Goal: Check status: Check status

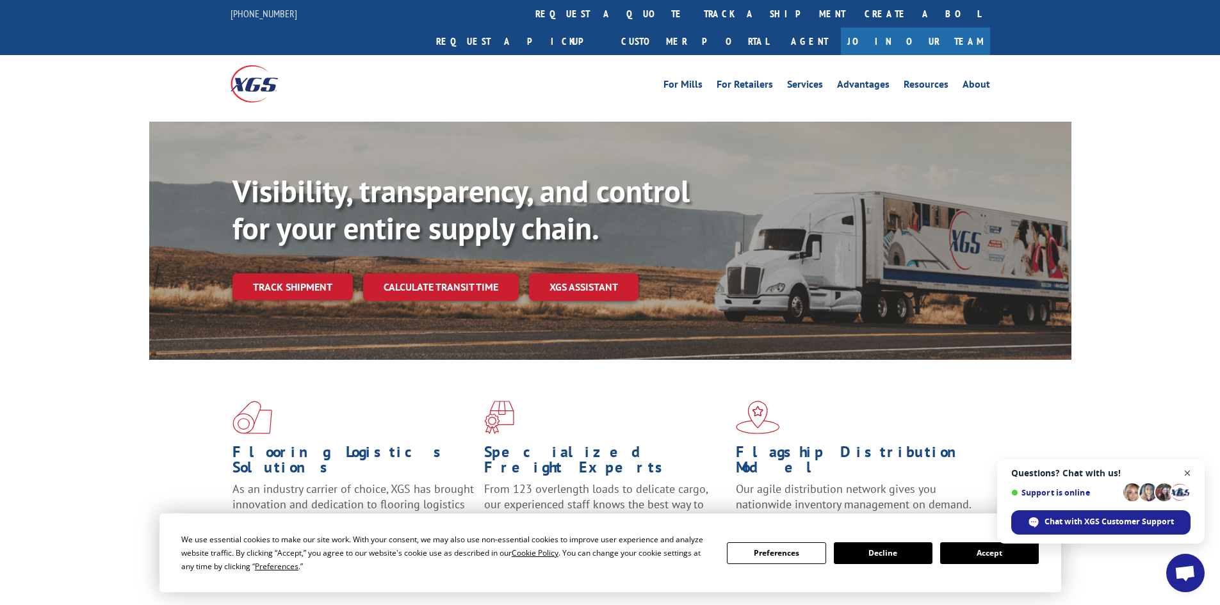
click at [977, 471] on span "Open chat" at bounding box center [1188, 474] width 16 height 16
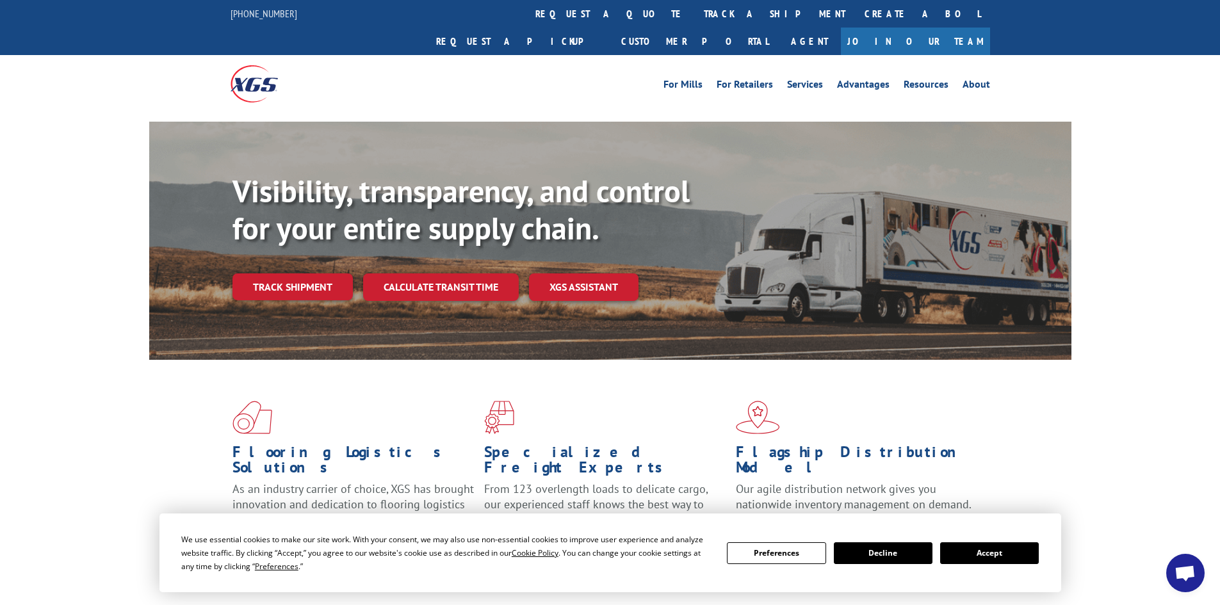
click at [977, 558] on button "Accept" at bounding box center [989, 553] width 99 height 22
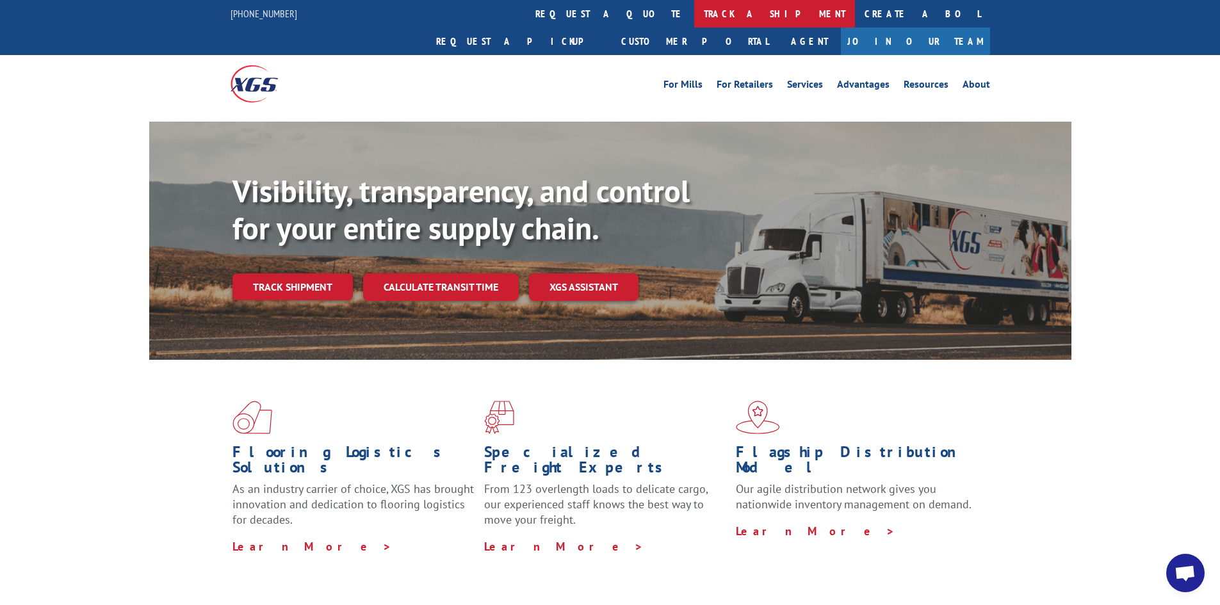
click at [694, 14] on link "track a shipment" at bounding box center [774, 14] width 161 height 28
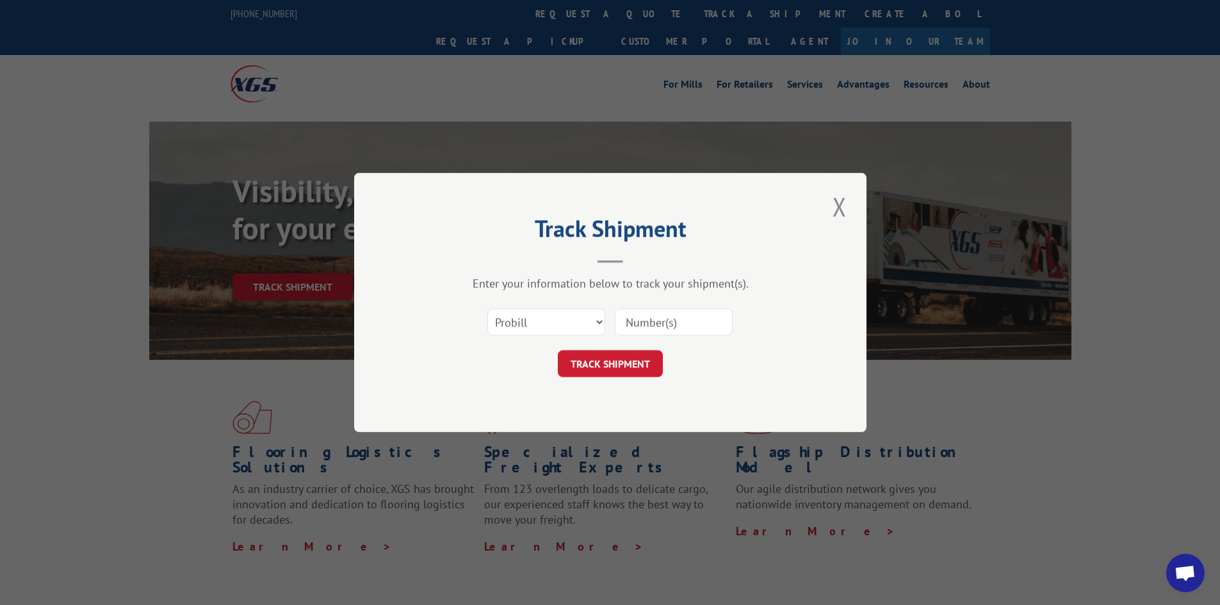
click at [673, 323] on input at bounding box center [674, 322] width 118 height 27
paste input "17514869"
type input "17514869"
click at [624, 360] on button "TRACK SHIPMENT" at bounding box center [610, 363] width 105 height 27
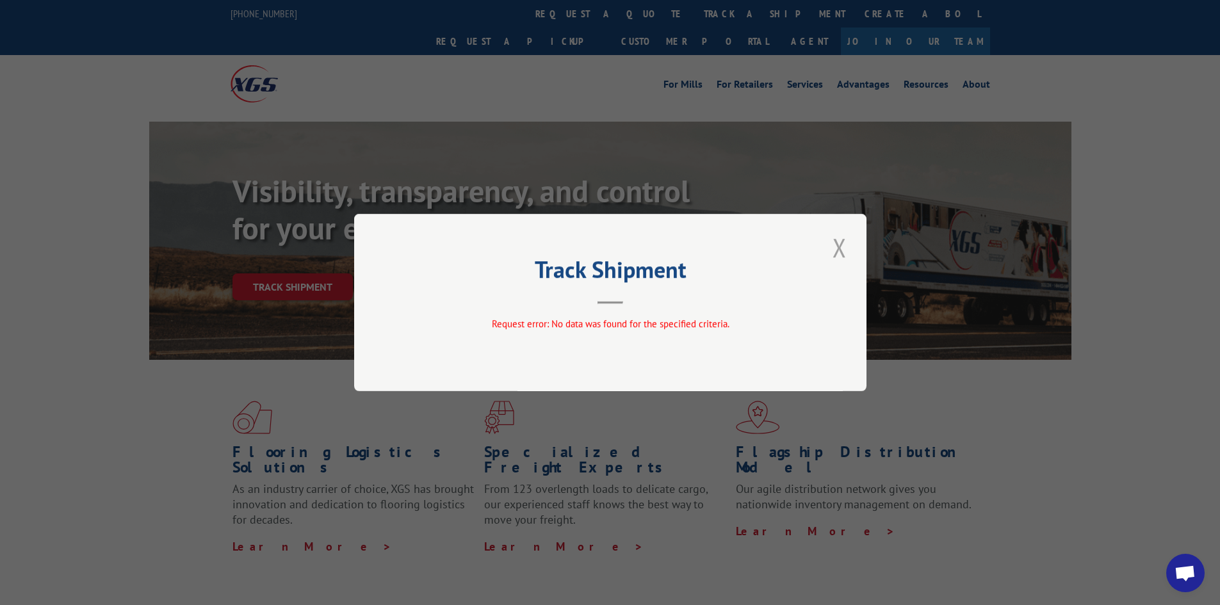
click at [836, 250] on button "Close modal" at bounding box center [840, 247] width 22 height 35
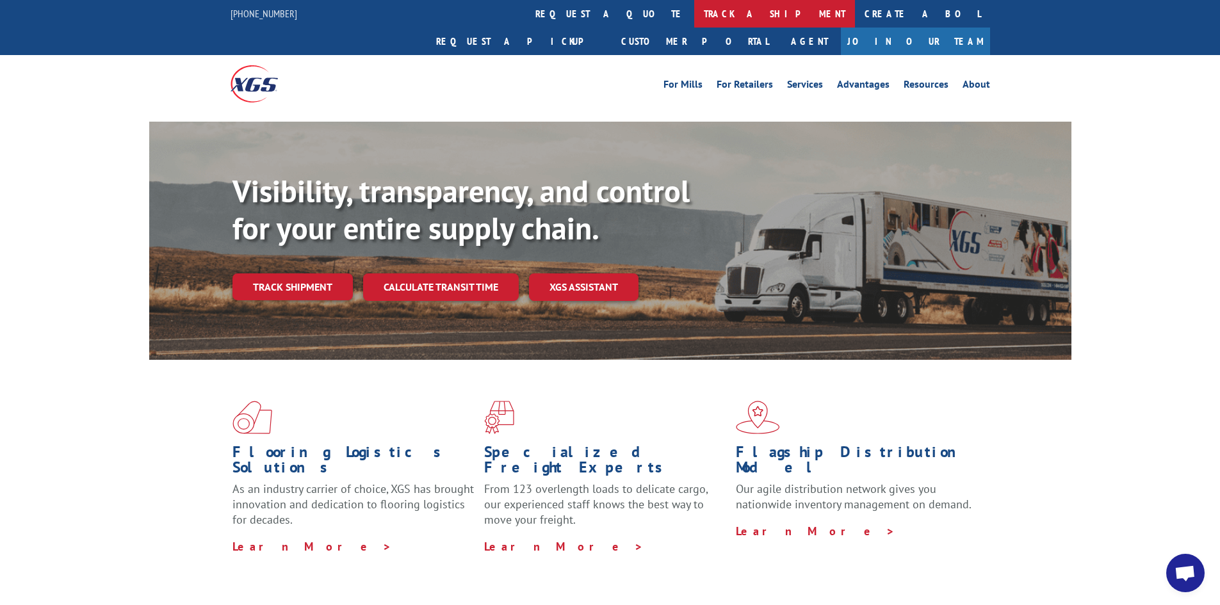
click at [694, 4] on link "track a shipment" at bounding box center [774, 14] width 161 height 28
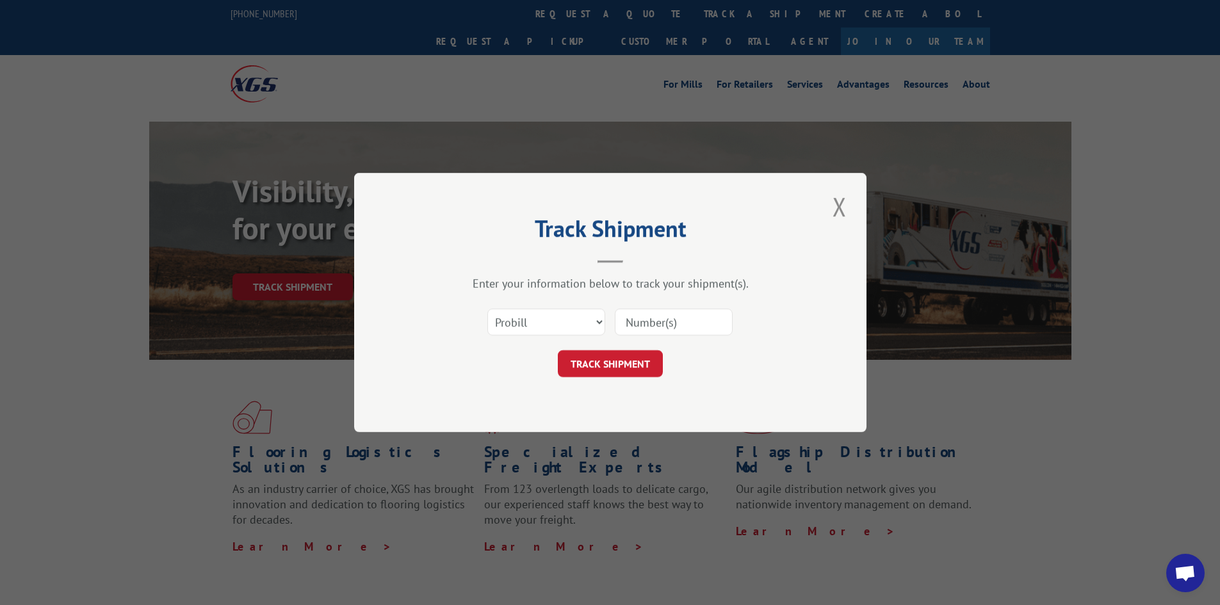
click at [650, 327] on input at bounding box center [674, 322] width 118 height 27
paste input "17514376"
type input "17514376"
click at [624, 362] on button "TRACK SHIPMENT" at bounding box center [610, 363] width 105 height 27
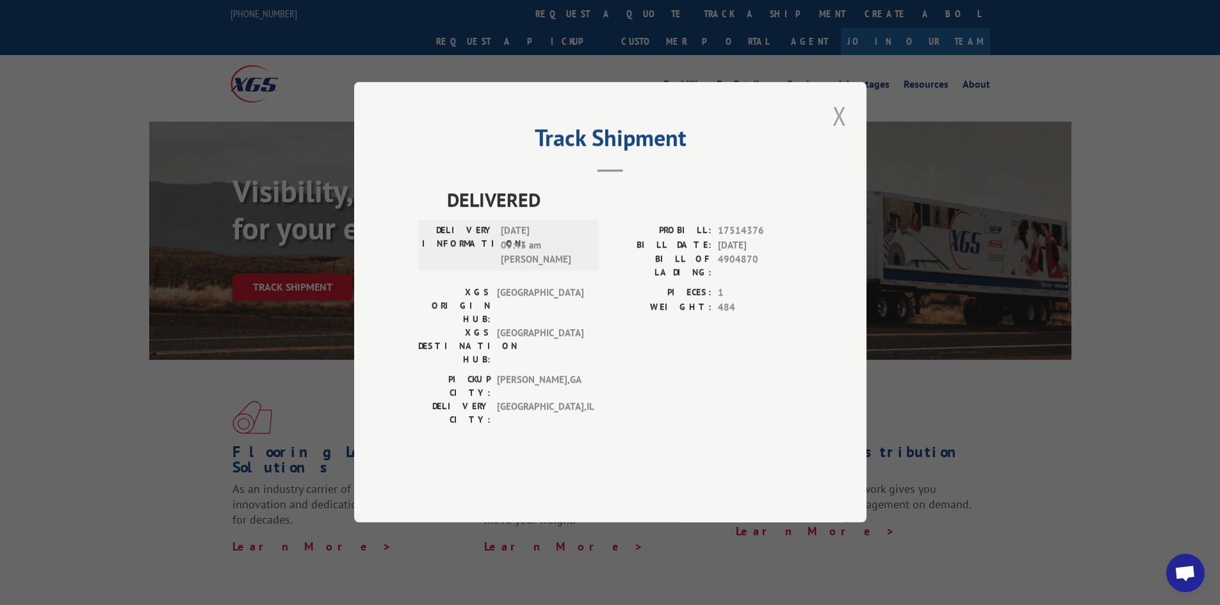
click at [834, 133] on button "Close modal" at bounding box center [840, 115] width 22 height 35
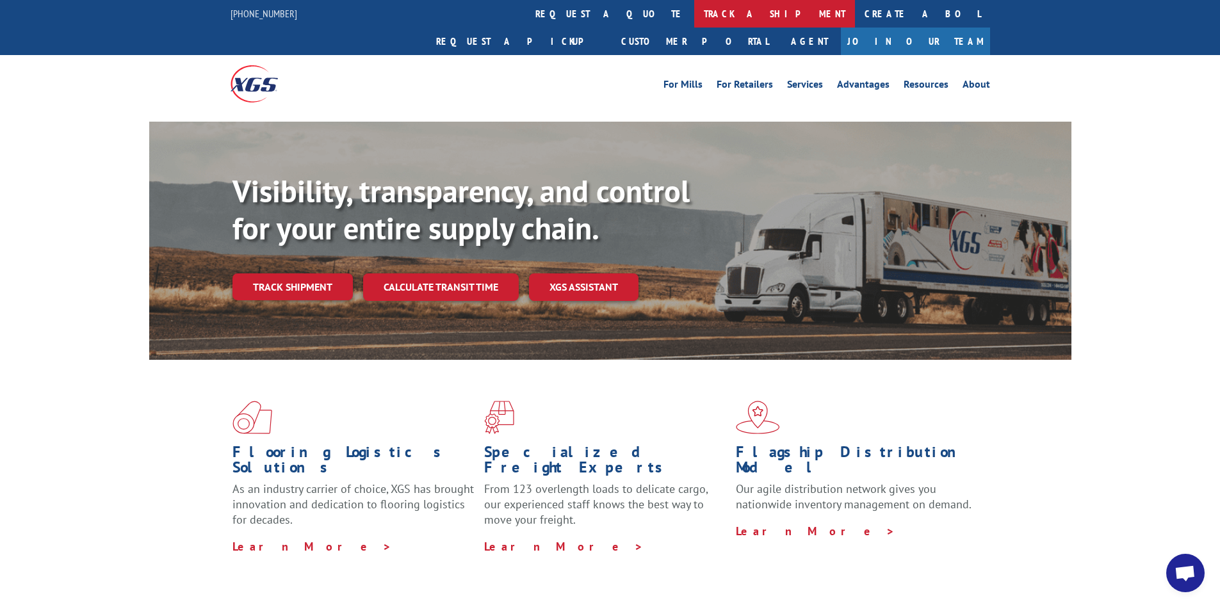
click at [694, 14] on link "track a shipment" at bounding box center [774, 14] width 161 height 28
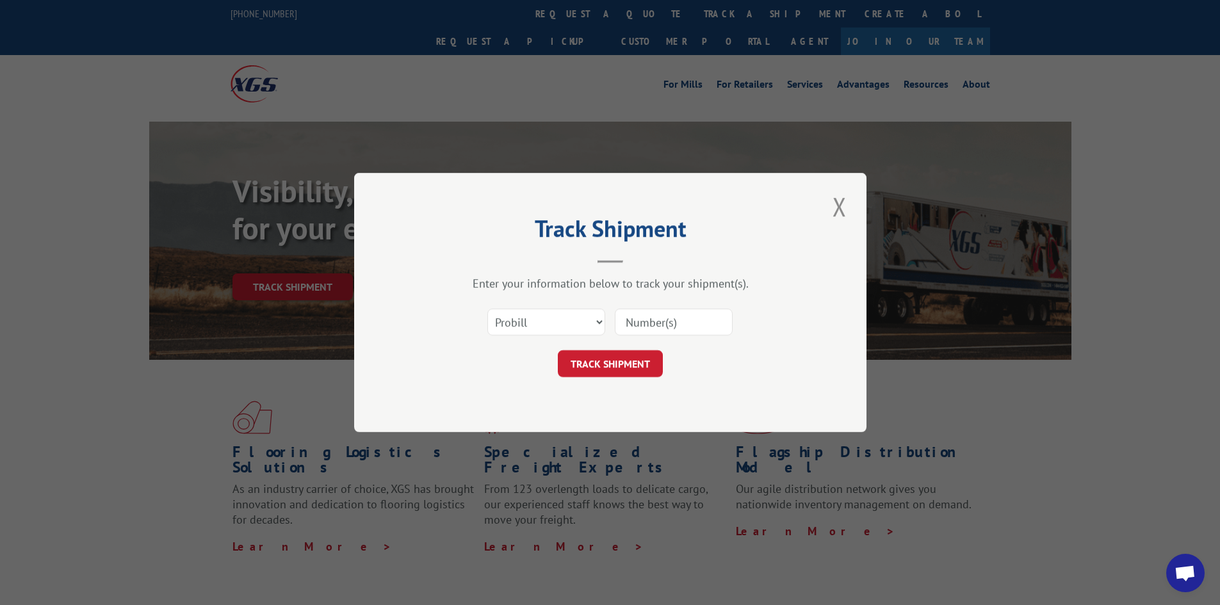
click at [701, 327] on input at bounding box center [674, 322] width 118 height 27
paste input "17224956"
type input "17224956"
click at [596, 358] on button "TRACK SHIPMENT" at bounding box center [610, 363] width 105 height 27
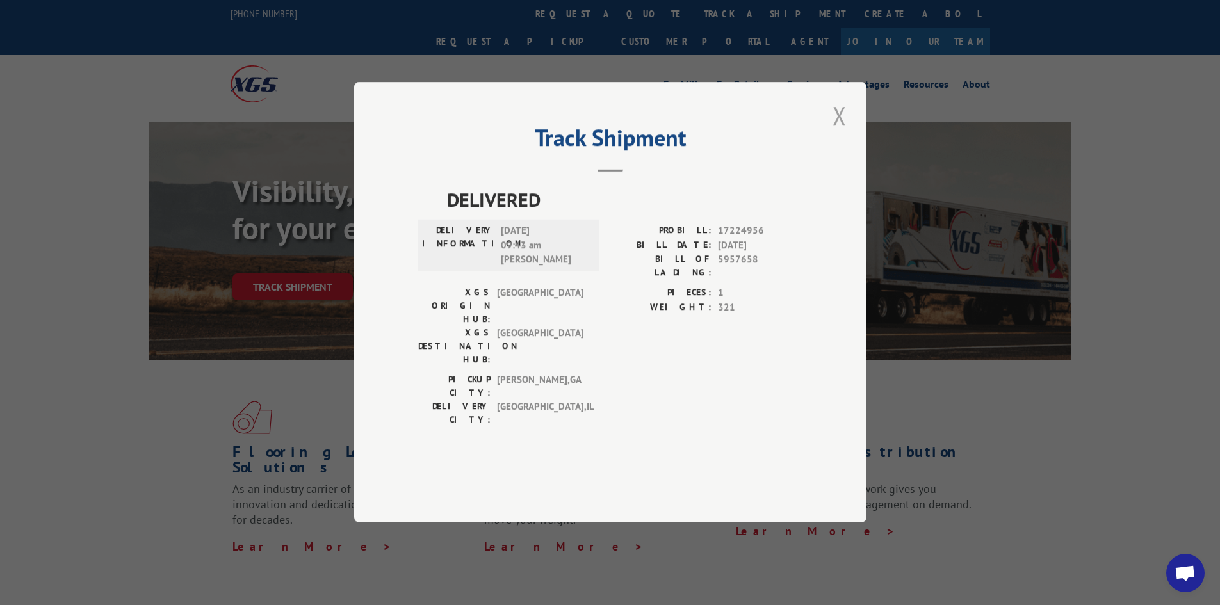
click at [834, 133] on button "Close modal" at bounding box center [840, 115] width 22 height 35
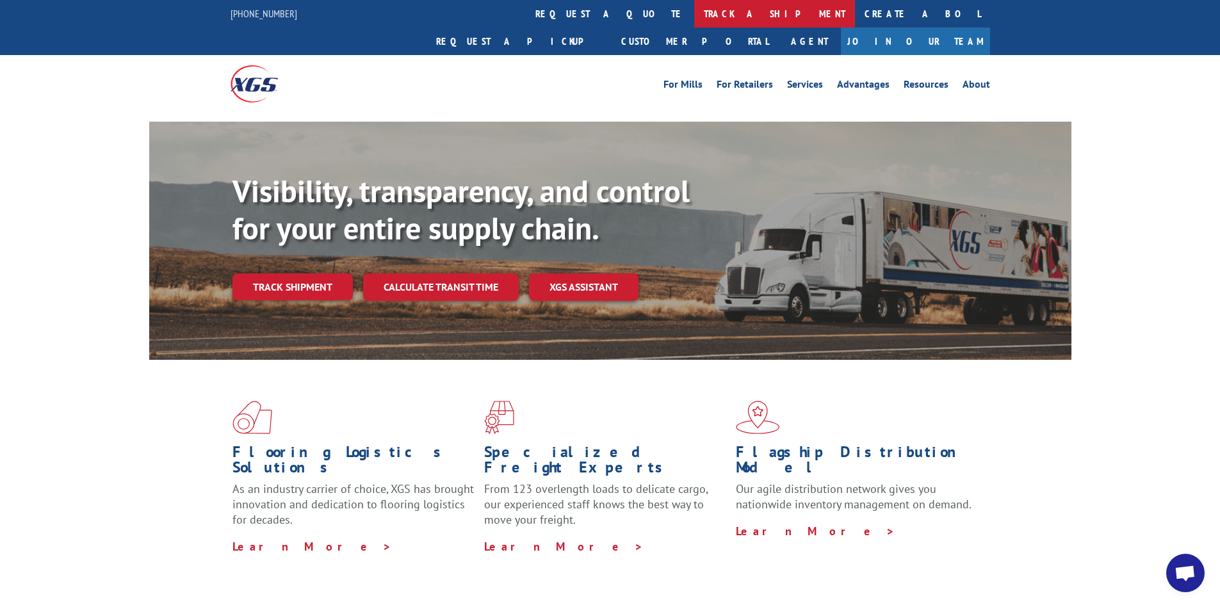
click at [694, 17] on link "track a shipment" at bounding box center [774, 14] width 161 height 28
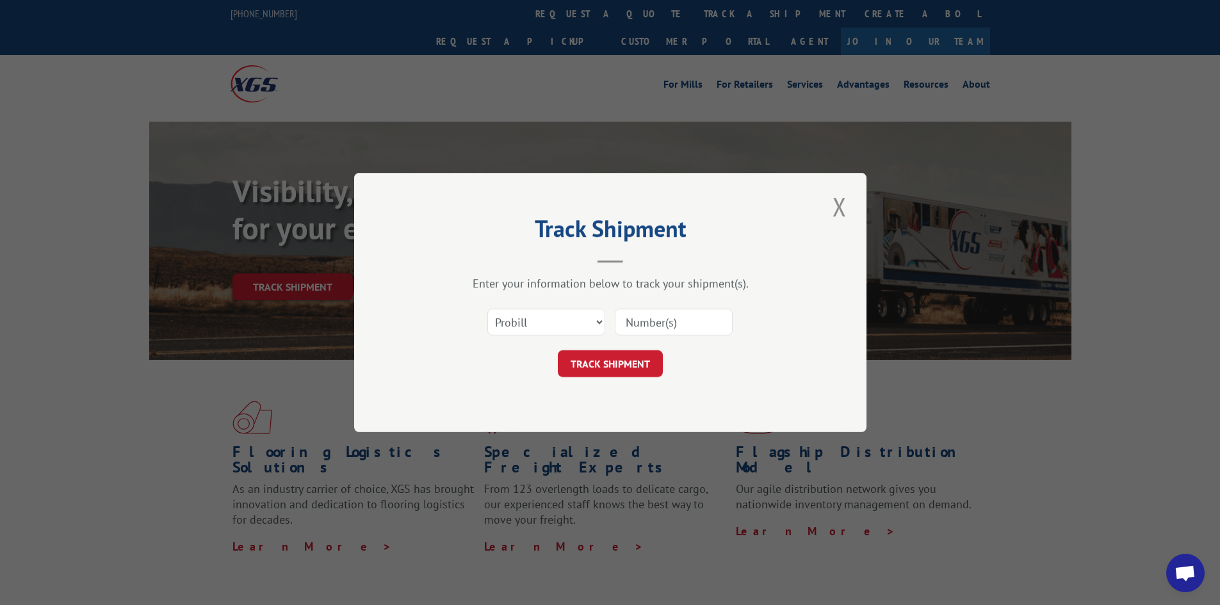
click at [707, 323] on input at bounding box center [674, 322] width 118 height 27
type input "17514869"
click at [619, 364] on button "TRACK SHIPMENT" at bounding box center [610, 363] width 105 height 27
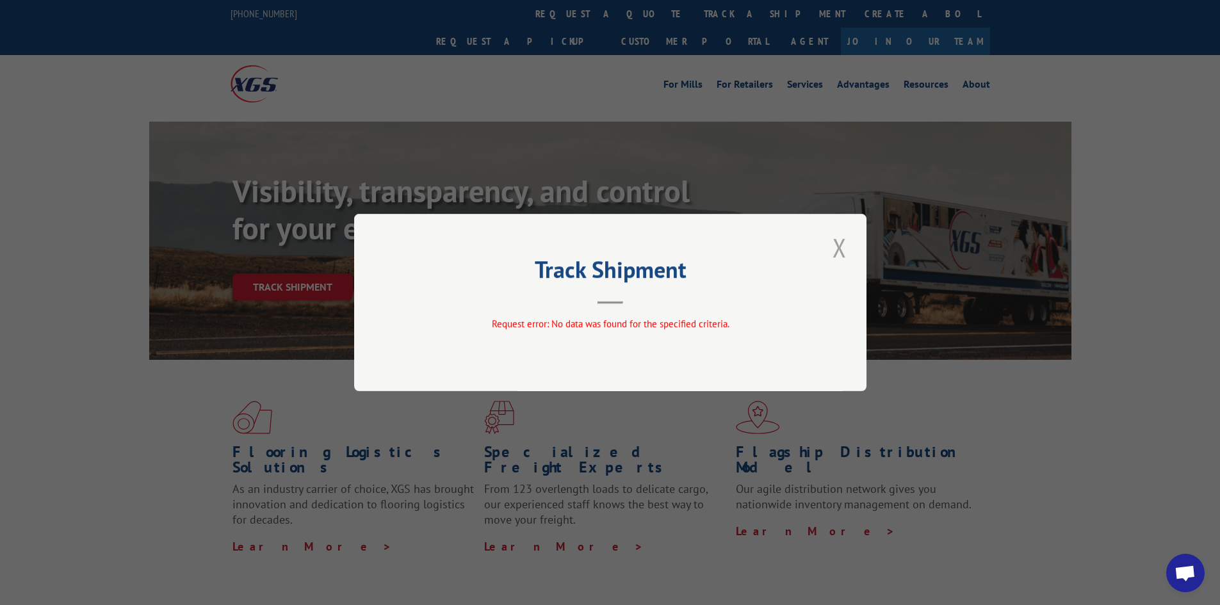
click at [836, 247] on button "Close modal" at bounding box center [840, 247] width 22 height 35
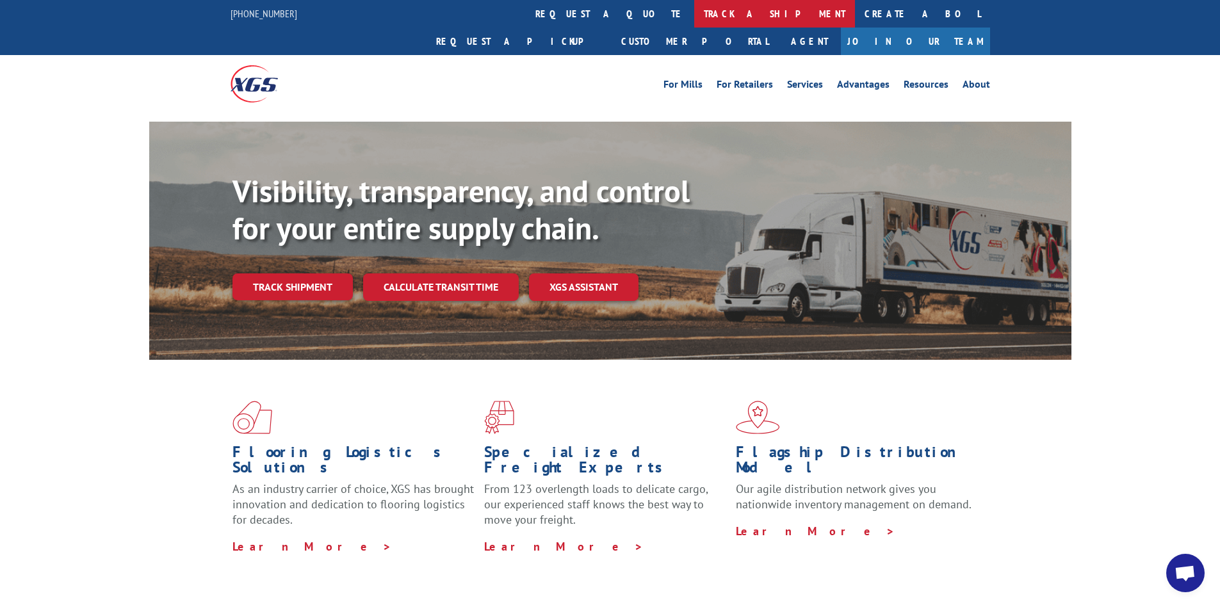
click at [694, 15] on link "track a shipment" at bounding box center [774, 14] width 161 height 28
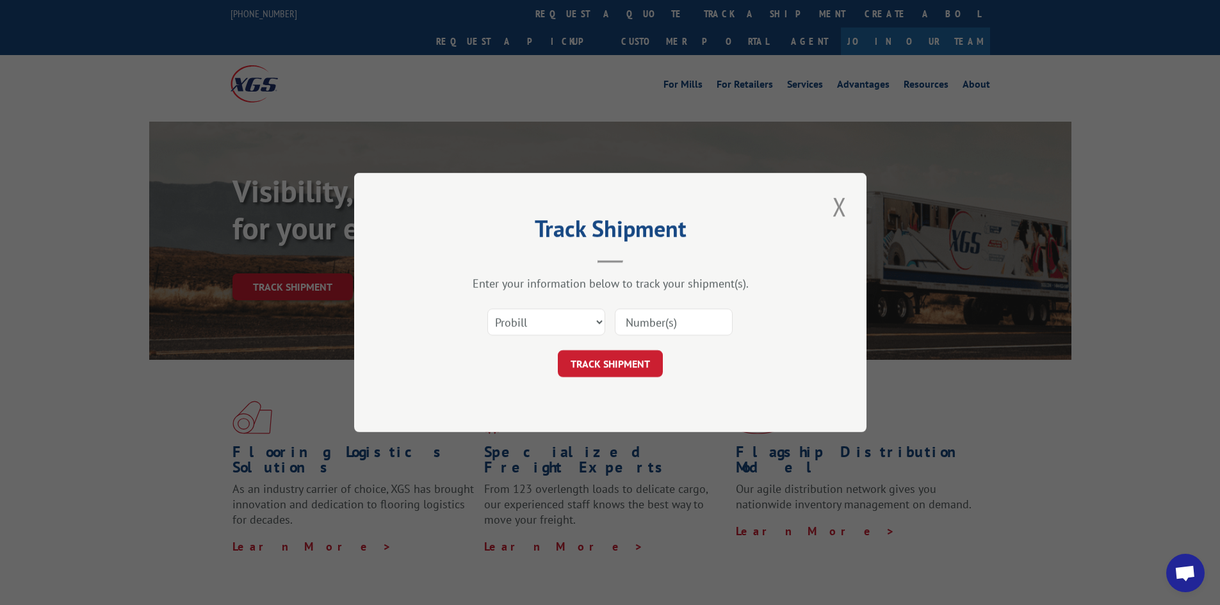
click at [657, 329] on input at bounding box center [674, 322] width 118 height 27
paste input "16397493"
type input "16397493"
click at [637, 366] on button "TRACK SHIPMENT" at bounding box center [610, 363] width 105 height 27
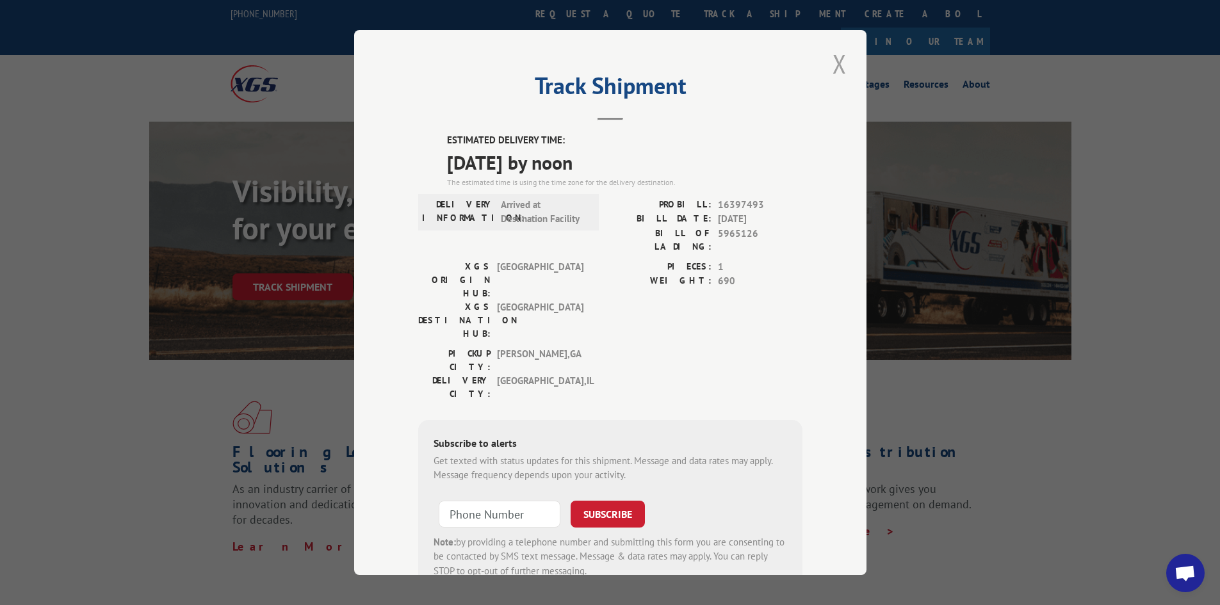
click at [835, 66] on button "Close modal" at bounding box center [840, 63] width 22 height 35
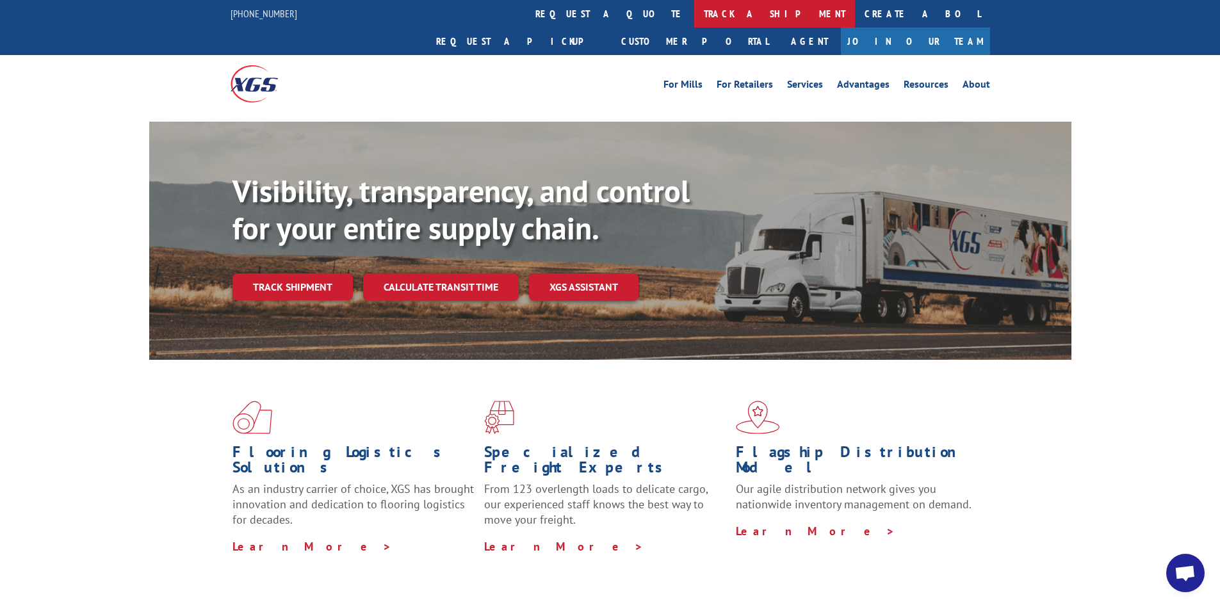
click at [694, 19] on link "track a shipment" at bounding box center [774, 14] width 161 height 28
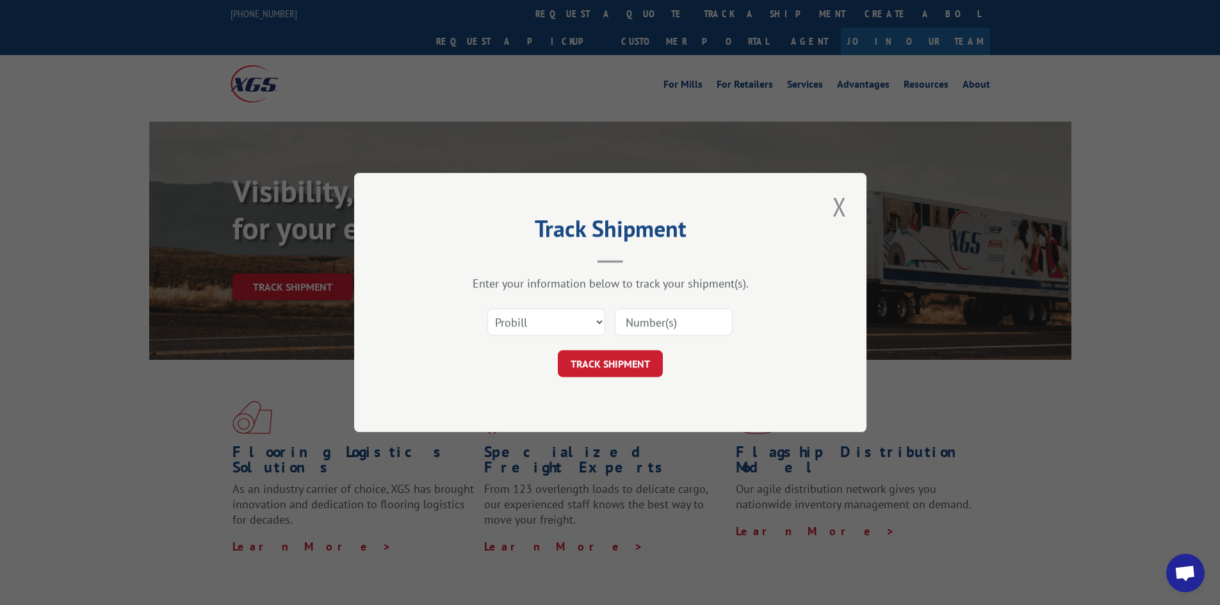
click at [658, 319] on input at bounding box center [674, 322] width 118 height 27
paste input "17519516"
type input "17519516"
click at [611, 363] on button "TRACK SHIPMENT" at bounding box center [610, 363] width 105 height 27
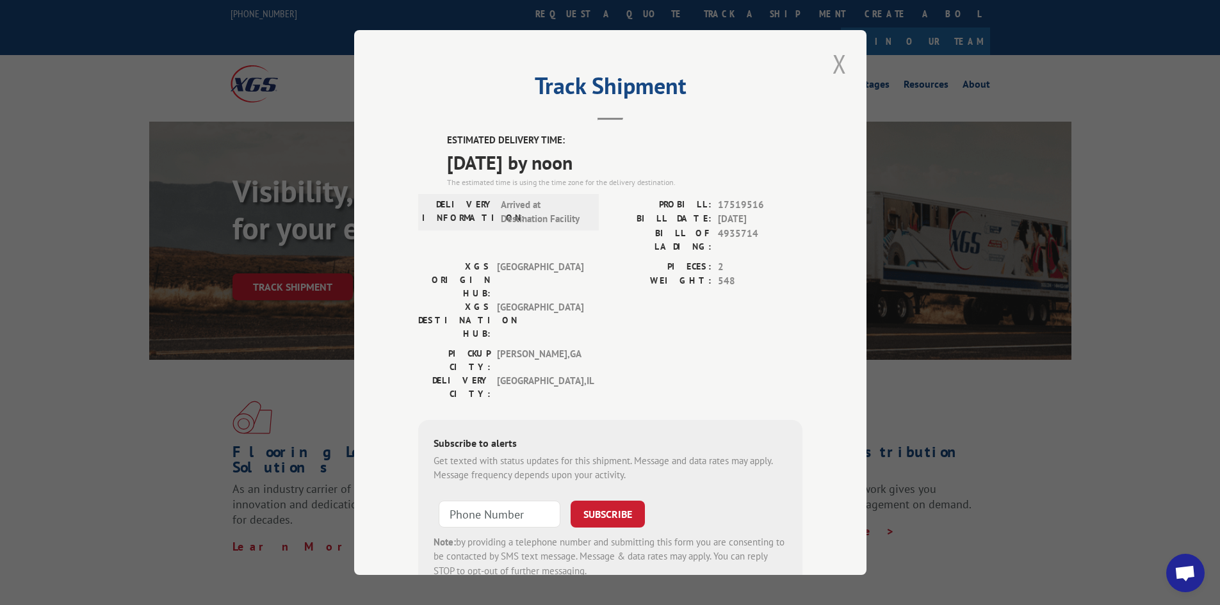
click at [835, 60] on button "Close modal" at bounding box center [840, 63] width 22 height 35
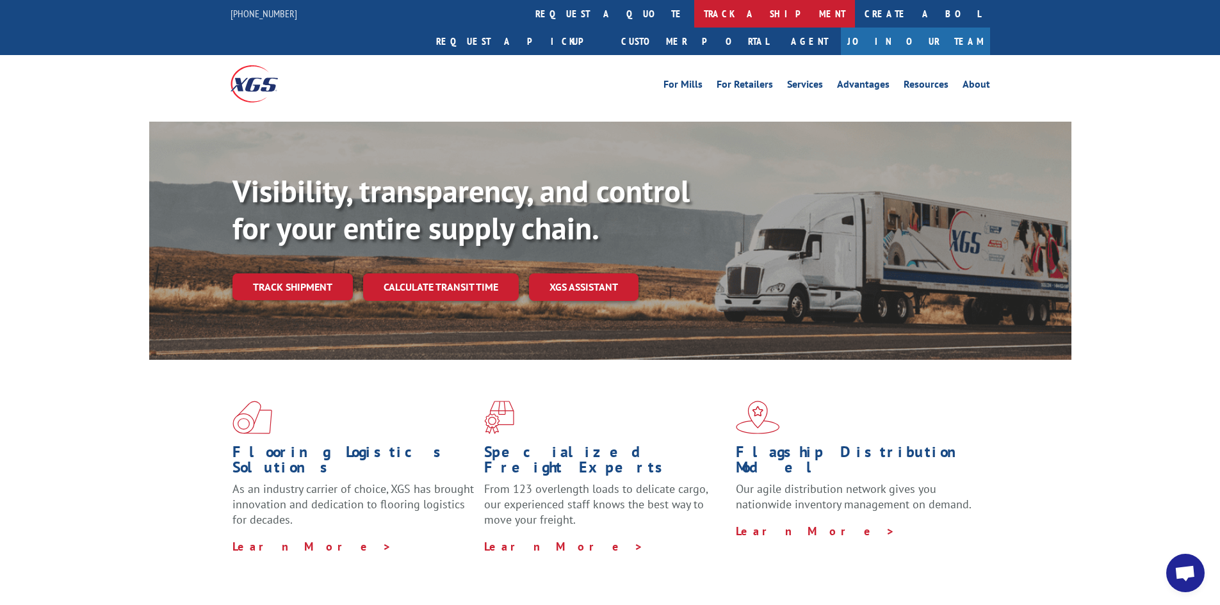
click at [694, 14] on link "track a shipment" at bounding box center [774, 14] width 161 height 28
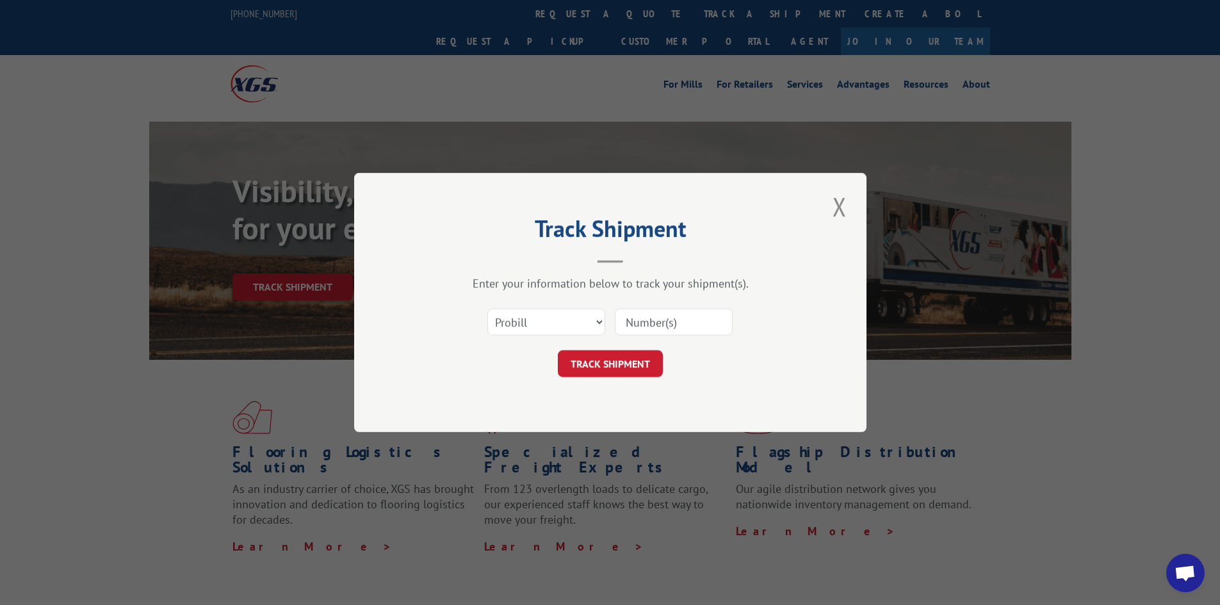
click at [662, 322] on input at bounding box center [674, 322] width 118 height 27
paste input "17519473"
type input "17519473"
click at [615, 355] on button "TRACK SHIPMENT" at bounding box center [610, 363] width 105 height 27
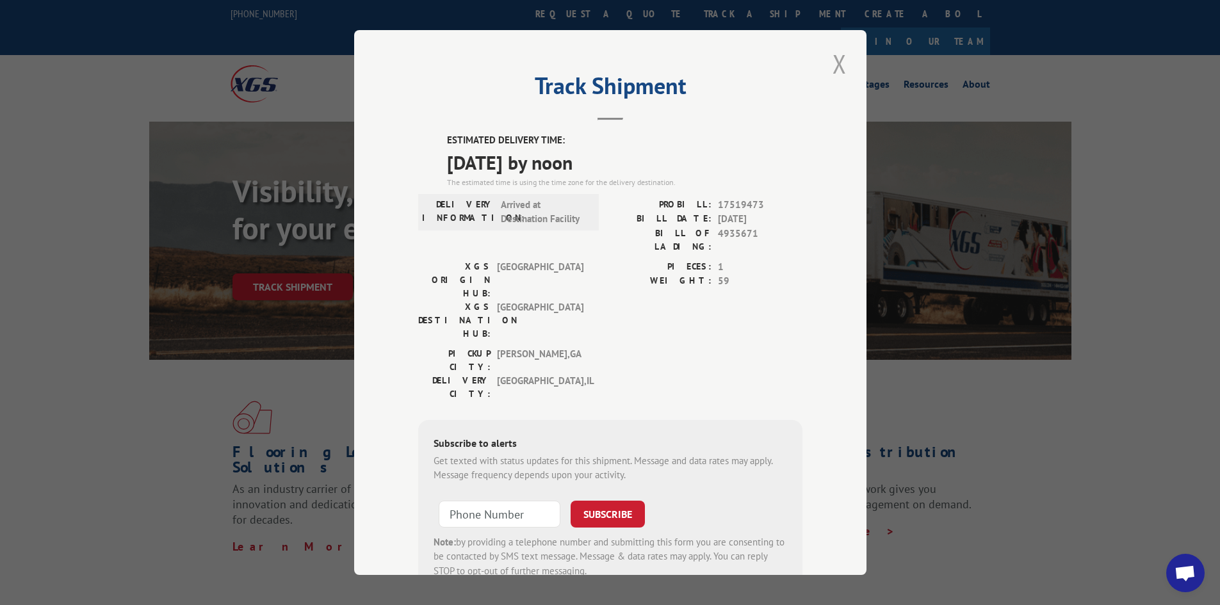
click at [830, 63] on button "Close modal" at bounding box center [840, 63] width 22 height 35
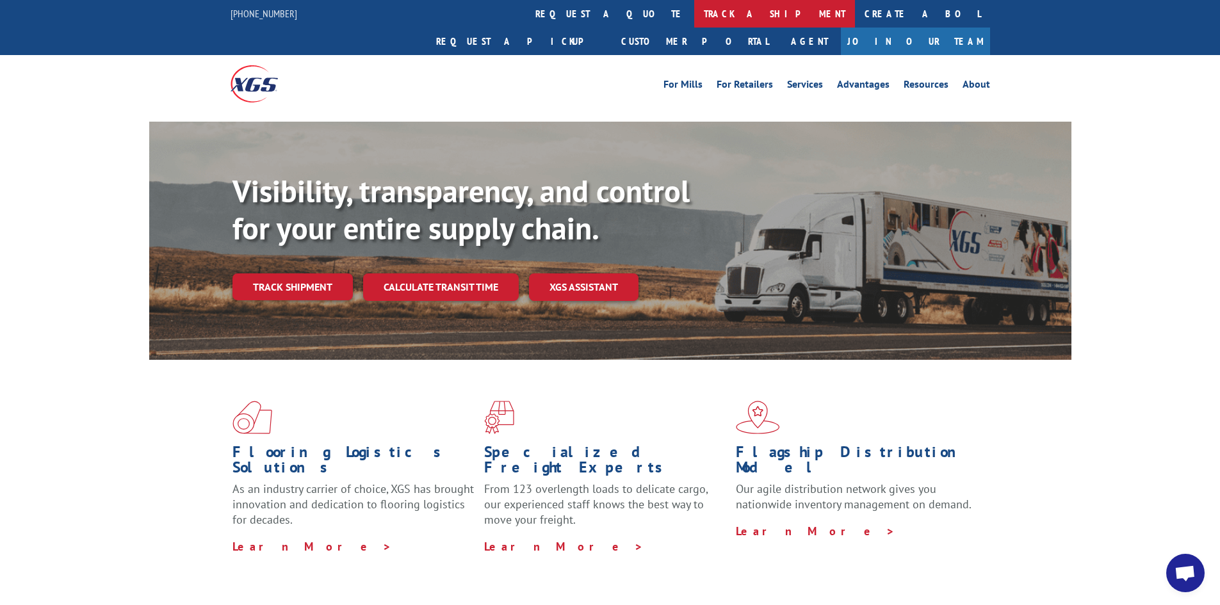
click at [694, 11] on link "track a shipment" at bounding box center [774, 14] width 161 height 28
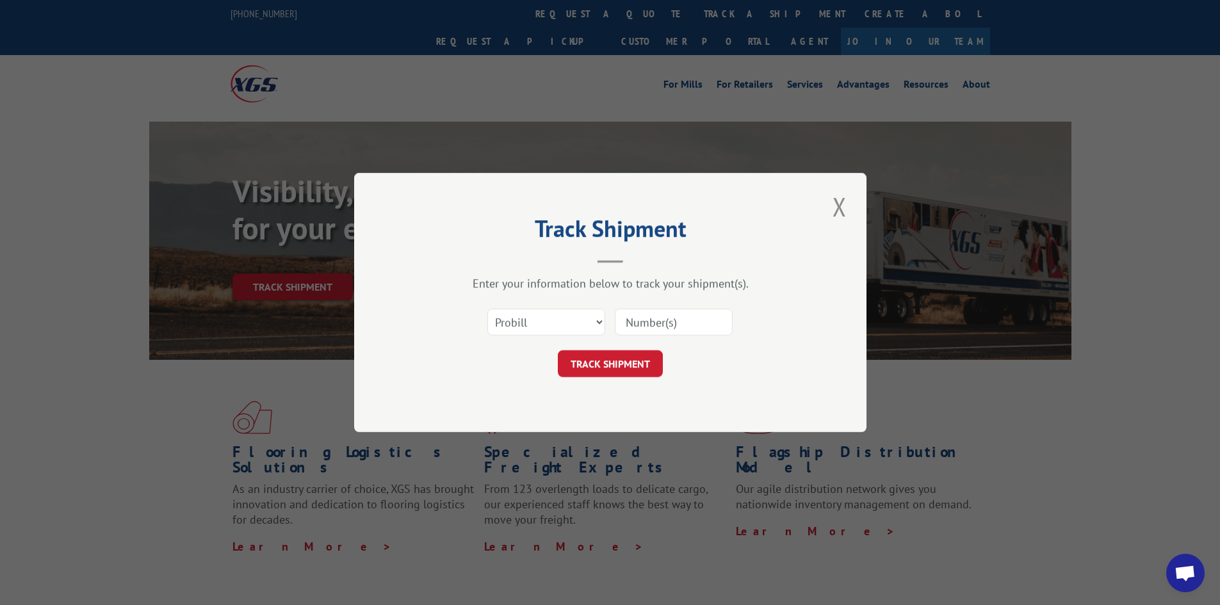
click at [675, 321] on input at bounding box center [674, 322] width 118 height 27
paste input "17514869"
type input "17514869"
click at [595, 365] on button "TRACK SHIPMENT" at bounding box center [610, 363] width 105 height 27
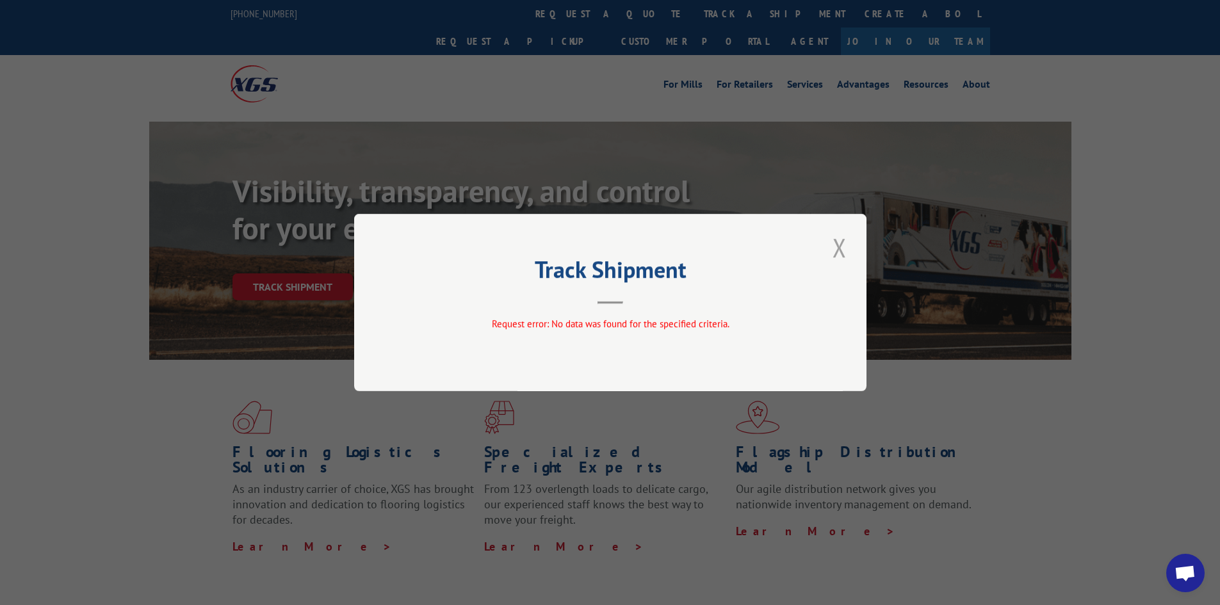
click at [834, 244] on button "Close modal" at bounding box center [840, 247] width 22 height 35
